Goal: Obtain resource: Obtain resource

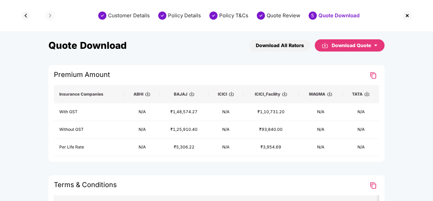
click at [357, 46] on div "Download Quote" at bounding box center [354, 45] width 46 height 7
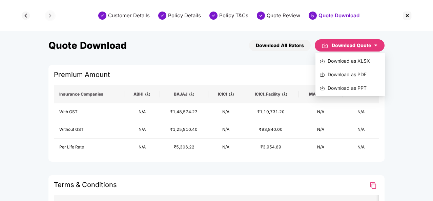
click at [350, 88] on div "Download as PPT" at bounding box center [349, 87] width 61 height 7
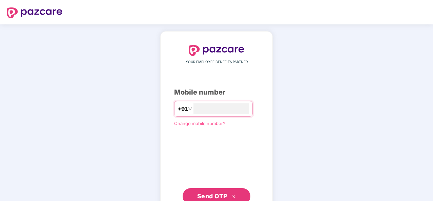
type input "**********"
click at [227, 191] on span "Send OTP" at bounding box center [216, 195] width 39 height 9
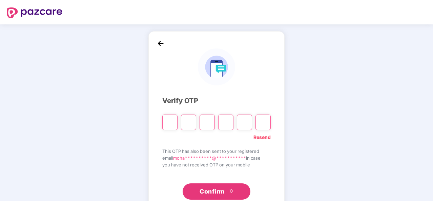
type input "*"
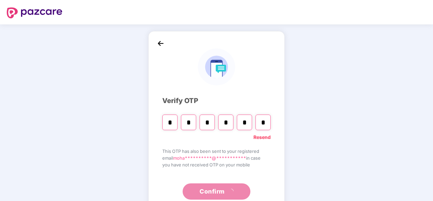
type input "*"
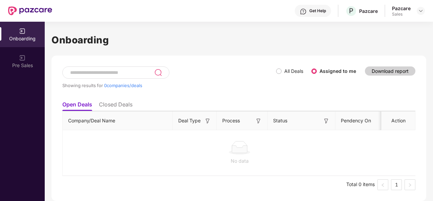
click at [119, 104] on li "Closed Deals" at bounding box center [116, 106] width 34 height 10
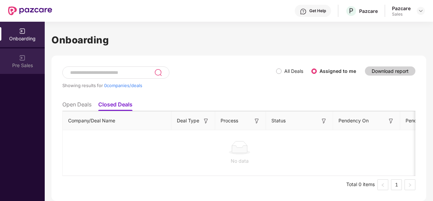
click at [24, 61] on img at bounding box center [22, 57] width 7 height 7
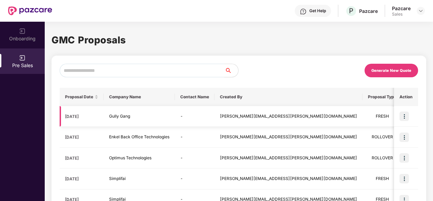
click at [402, 114] on img at bounding box center [403, 115] width 9 height 9
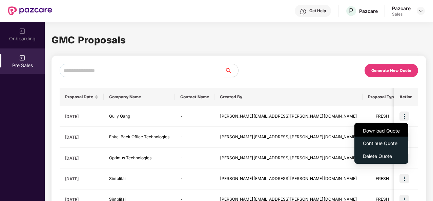
click at [374, 132] on span "Download Quote" at bounding box center [380, 130] width 37 height 7
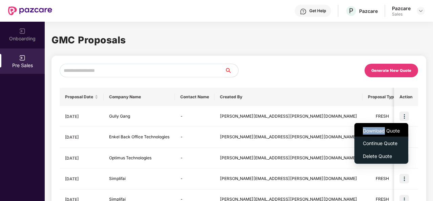
click at [374, 132] on span "Download Quote" at bounding box center [380, 130] width 37 height 7
click at [289, 75] on div "Generate New Quote" at bounding box center [328, 71] width 179 height 14
